Goal: Information Seeking & Learning: Learn about a topic

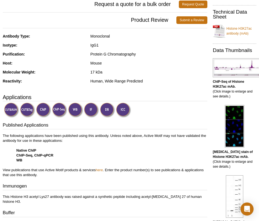
scroll to position [105, 0]
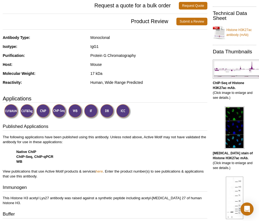
click at [91, 109] on img at bounding box center [91, 111] width 15 height 15
click at [89, 110] on img at bounding box center [91, 111] width 15 height 15
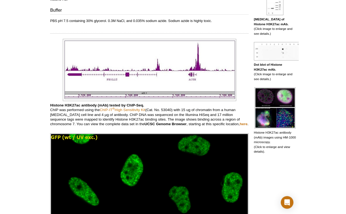
scroll to position [0, 0]
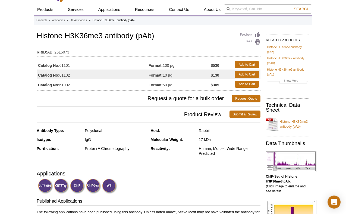
scroll to position [21, 0]
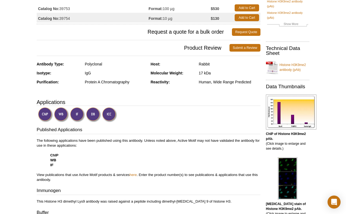
scroll to position [66, 0]
